Goal: Navigation & Orientation: Find specific page/section

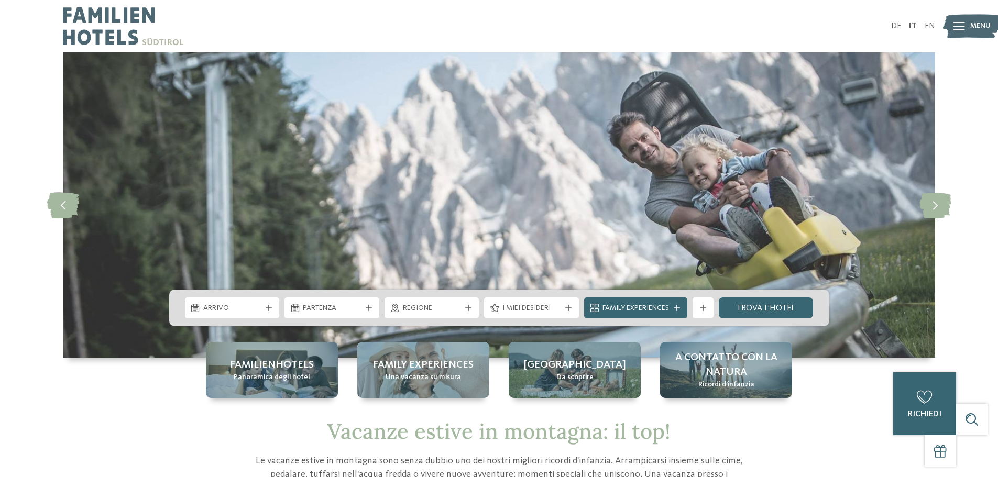
drag, startPoint x: 0, startPoint y: 0, endPoint x: 951, endPoint y: 27, distance: 951.0
click at [951, 27] on img at bounding box center [972, 26] width 58 height 29
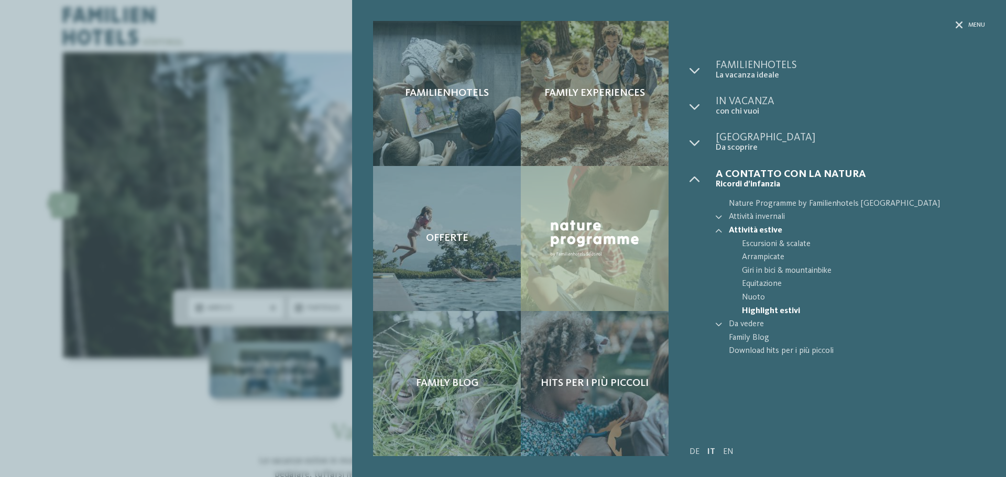
click at [788, 310] on span "Highlight estivi" at bounding box center [863, 312] width 243 height 14
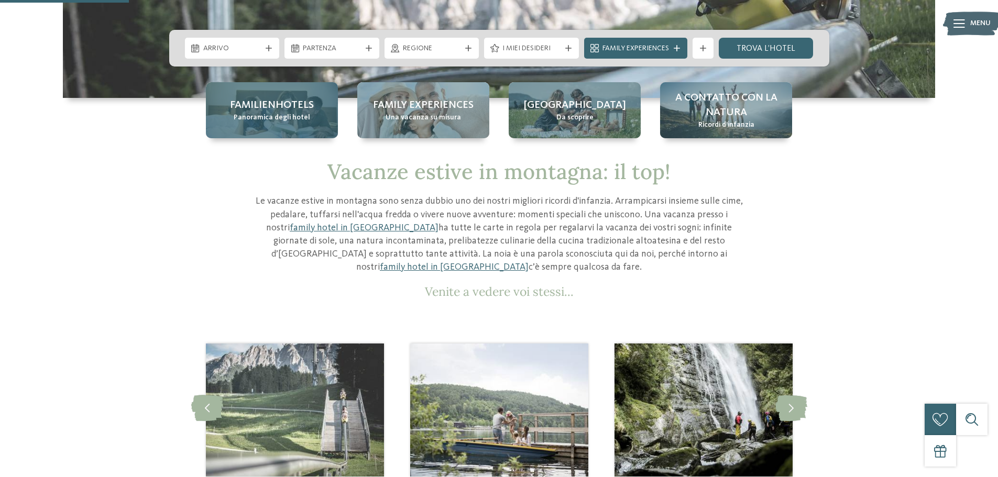
scroll to position [262, 0]
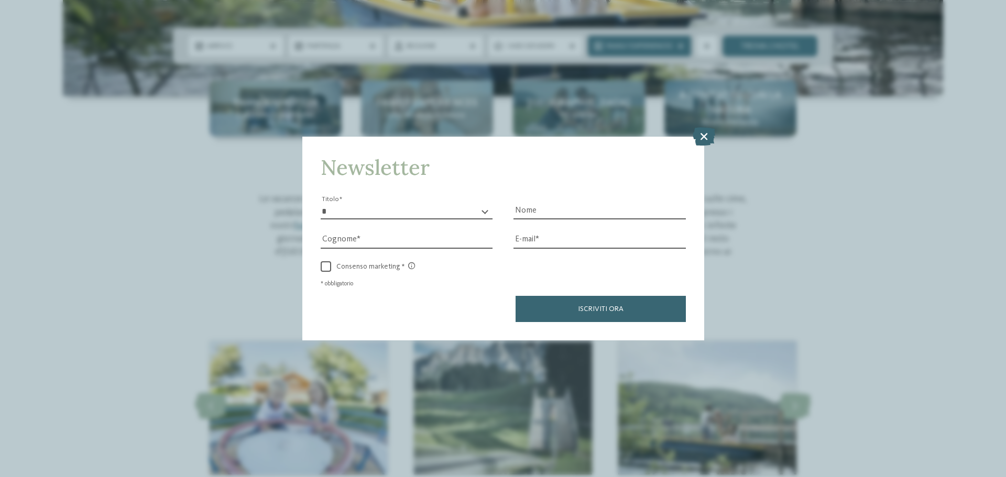
click at [703, 142] on icon at bounding box center [704, 136] width 23 height 18
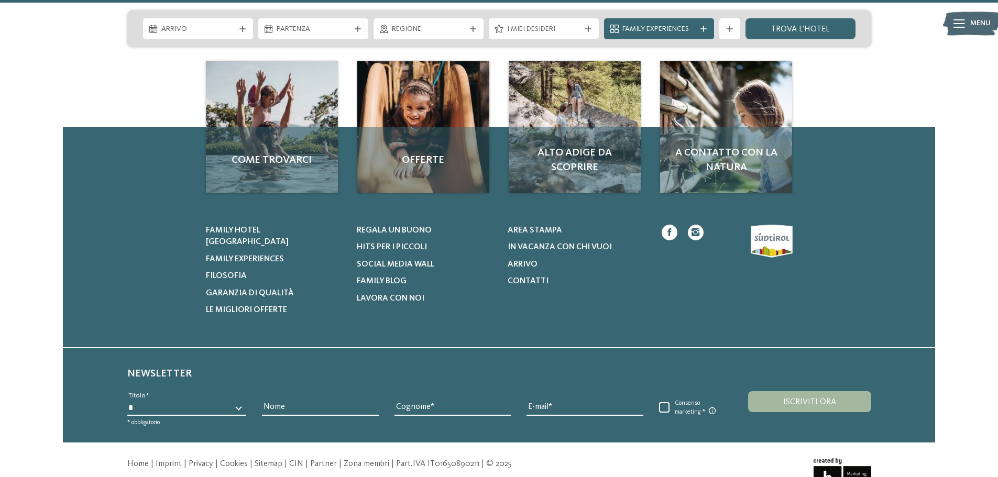
scroll to position [2026, 0]
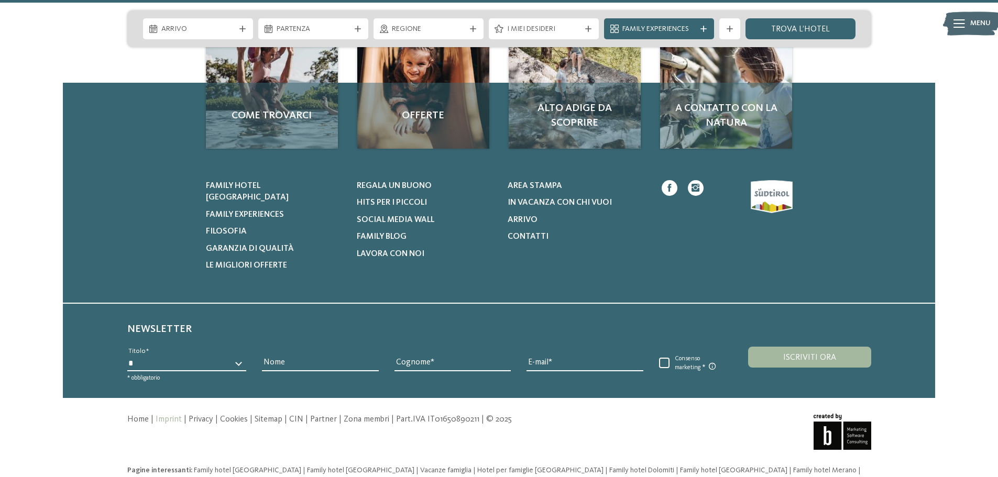
click at [170, 416] on link "Imprint" at bounding box center [169, 420] width 26 height 8
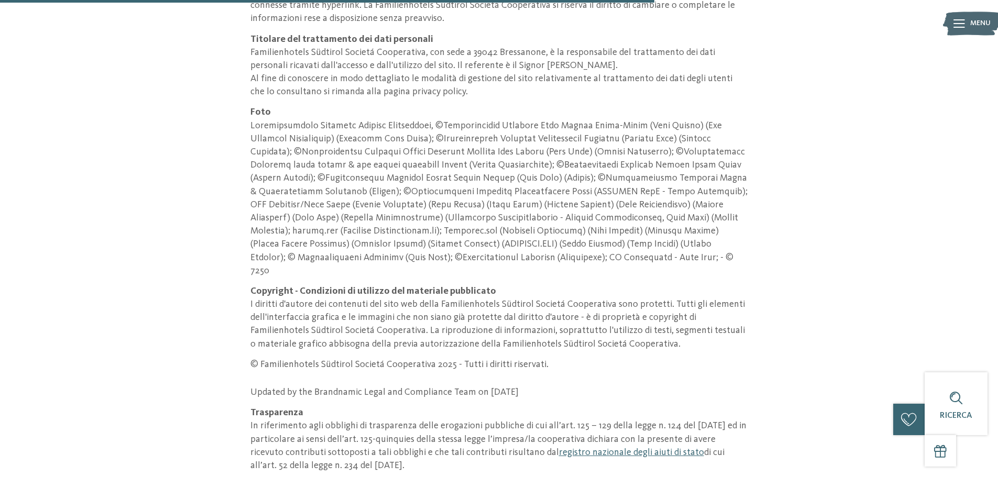
scroll to position [942, 0]
